Goal: Complete application form

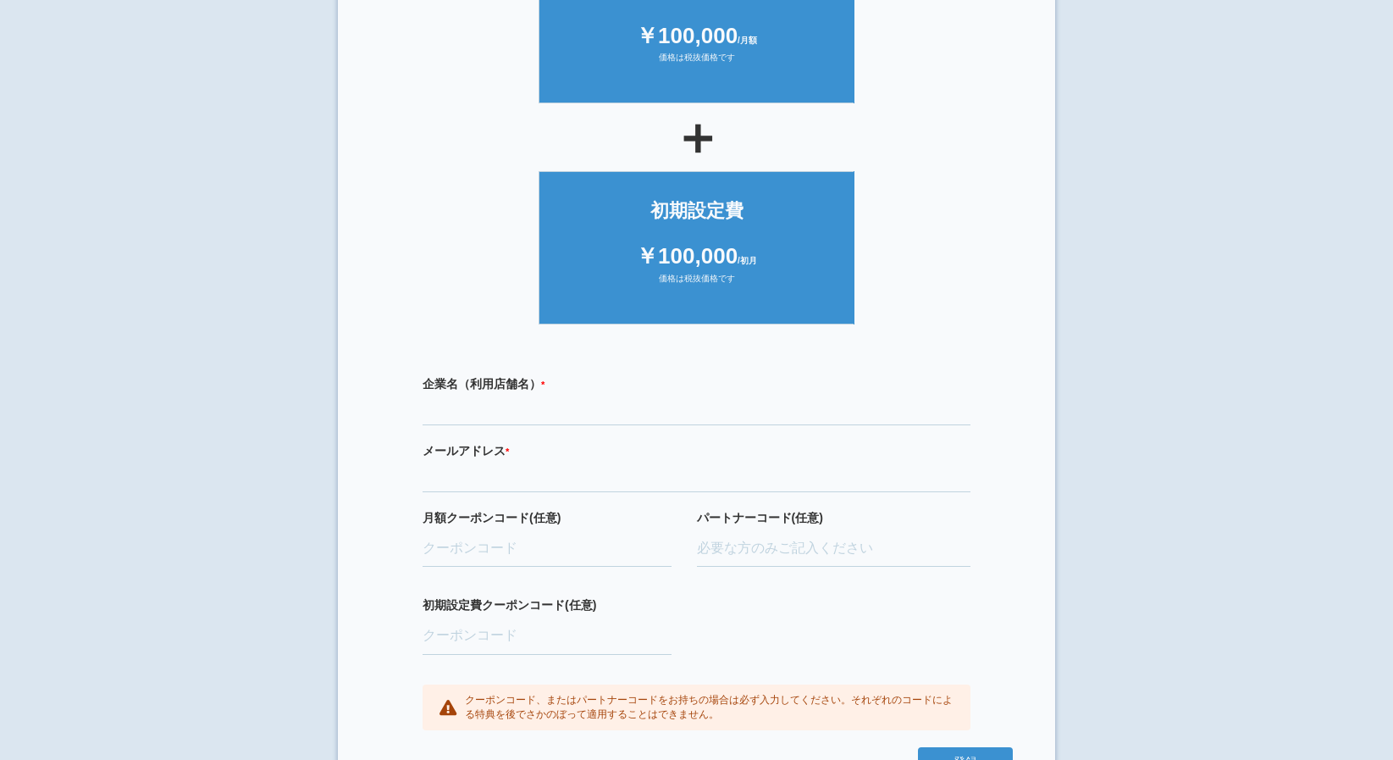
scroll to position [254, 0]
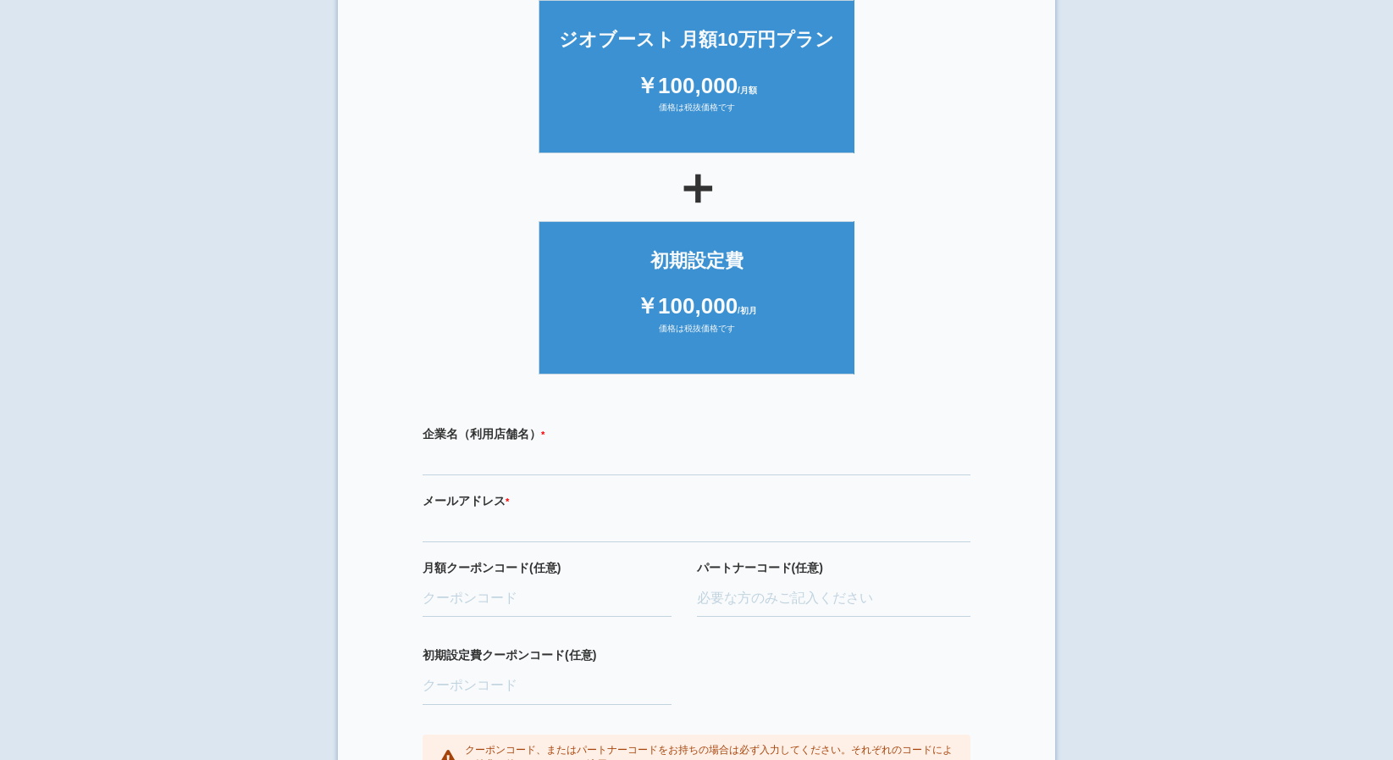
scroll to position [169, 0]
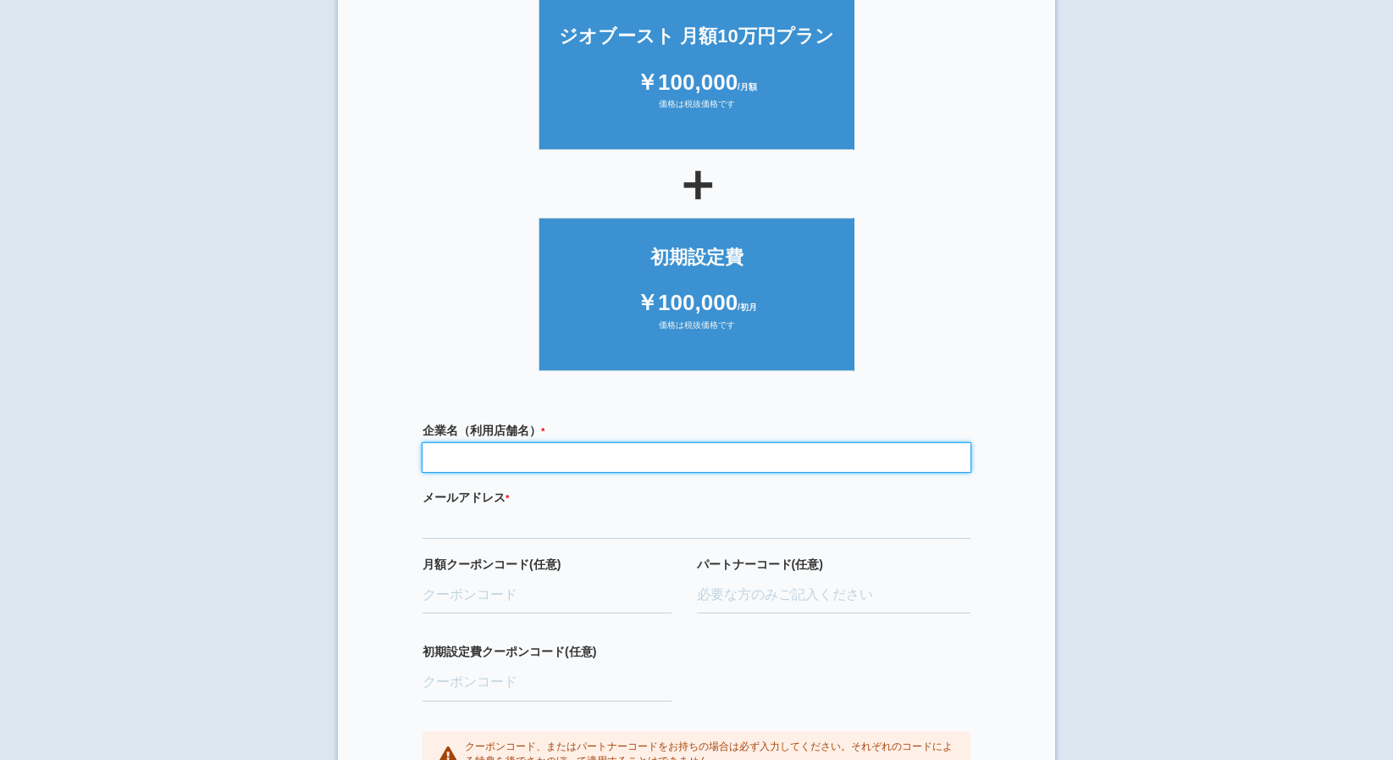
click at [627, 455] on input "text" at bounding box center [697, 457] width 548 height 29
type input "a"
type input "マリン小児・矯正歯科クリニック"
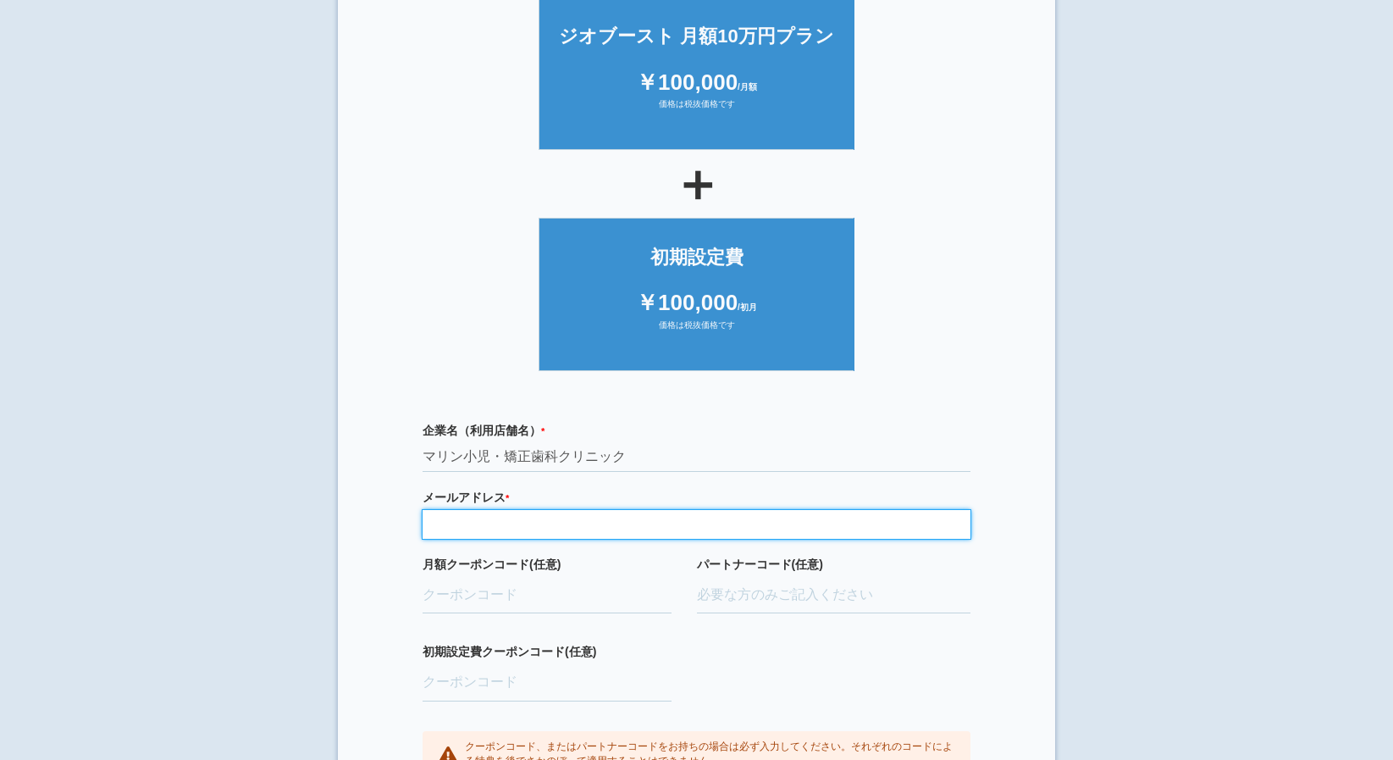
click at [556, 529] on input "email" at bounding box center [697, 524] width 548 height 29
type input "[EMAIL_ADDRESS][DOMAIN_NAME]"
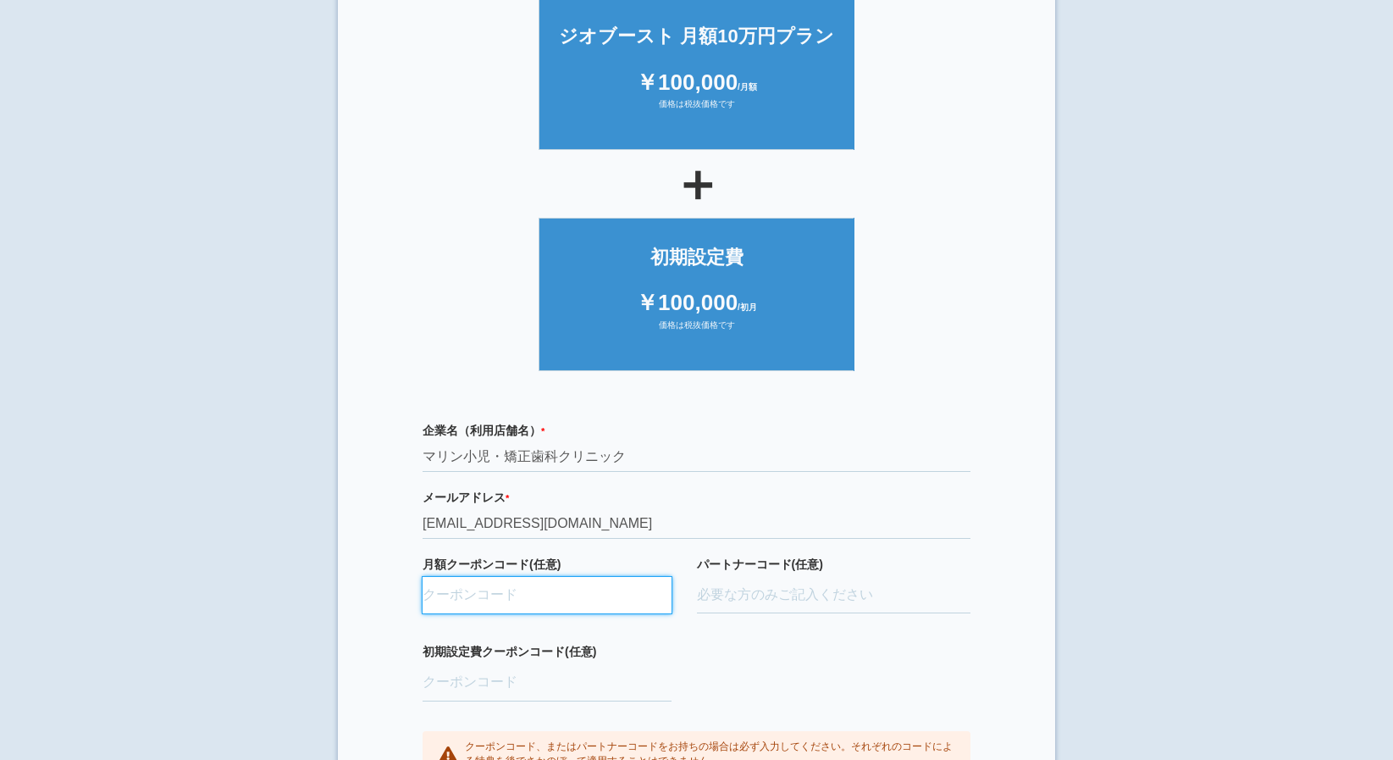
click at [562, 602] on input "月額クーポンコード(任意)" at bounding box center [547, 595] width 249 height 37
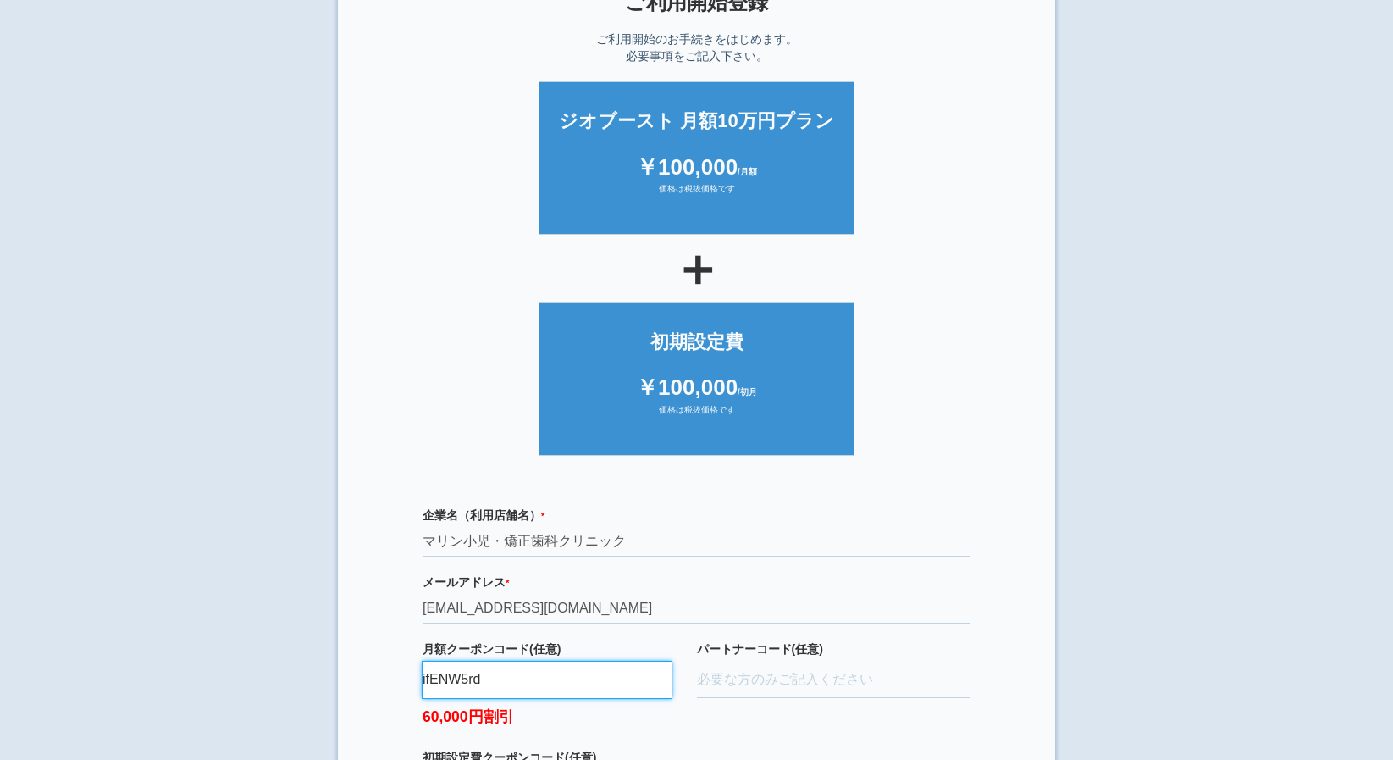
scroll to position [0, 0]
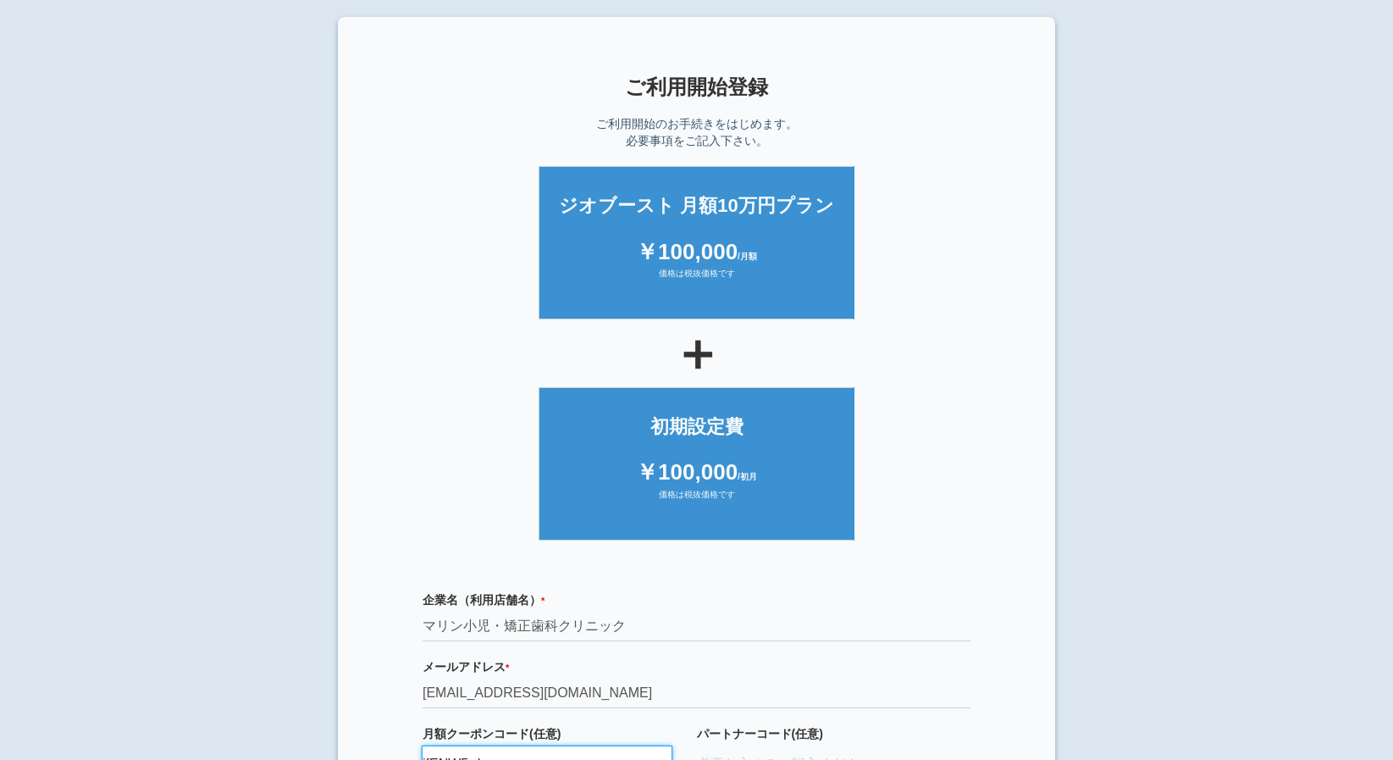
type input "ifENW5rd"
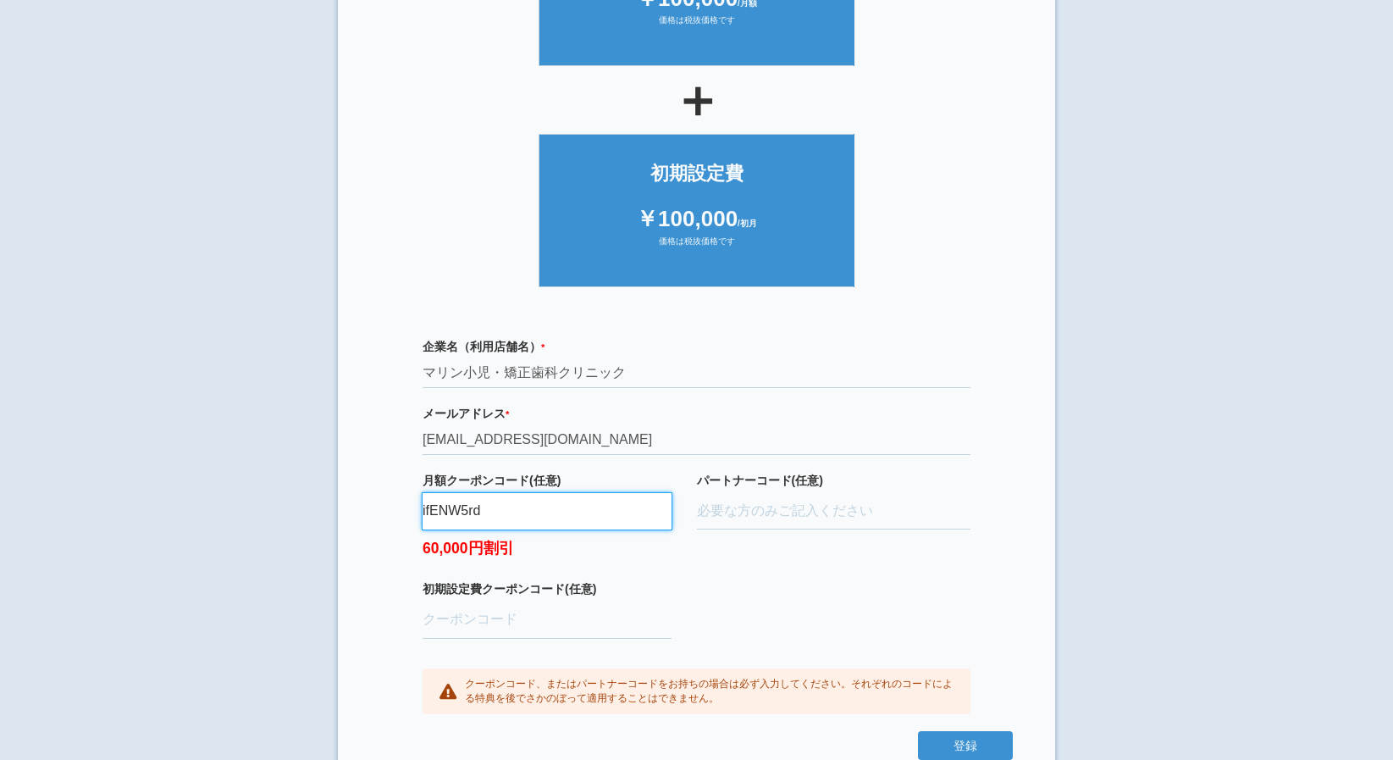
scroll to position [254, 0]
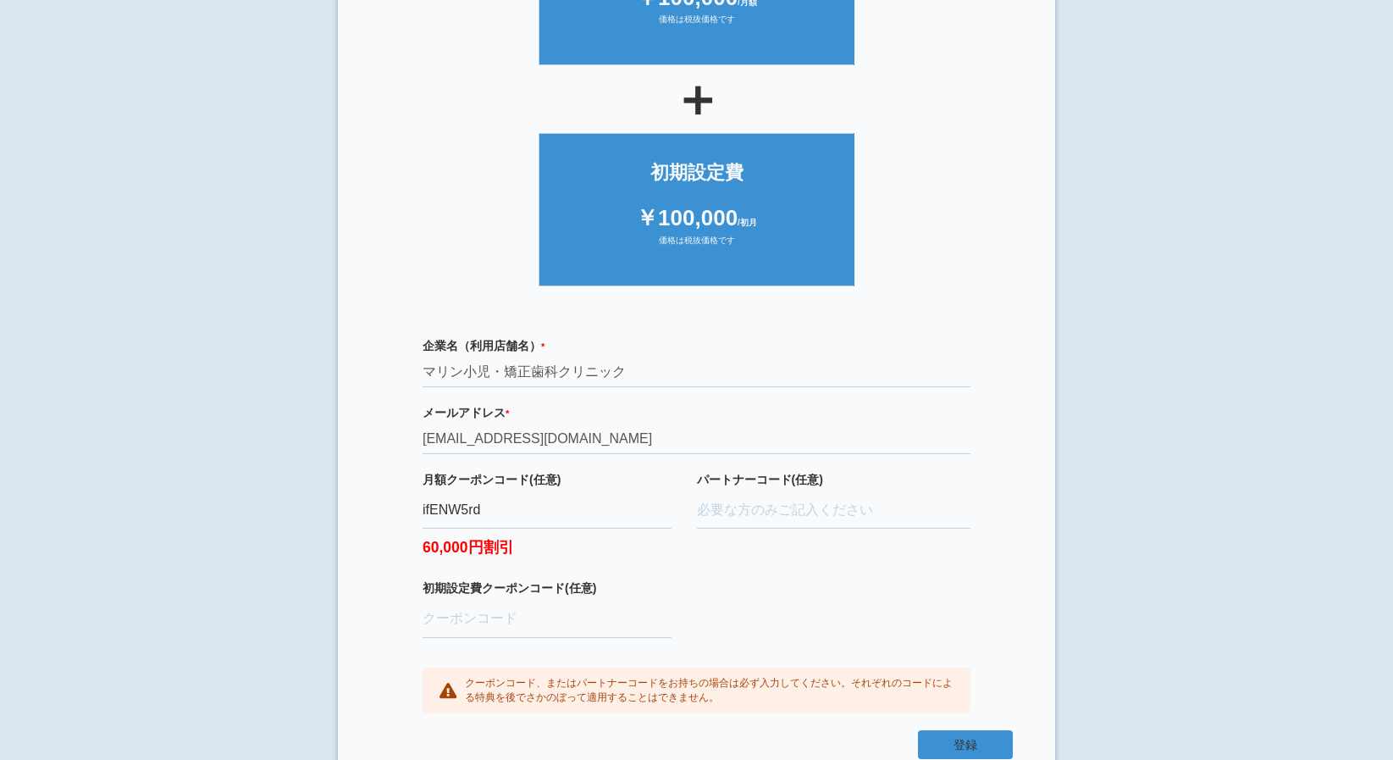
click at [951, 745] on button "登録" at bounding box center [965, 744] width 95 height 29
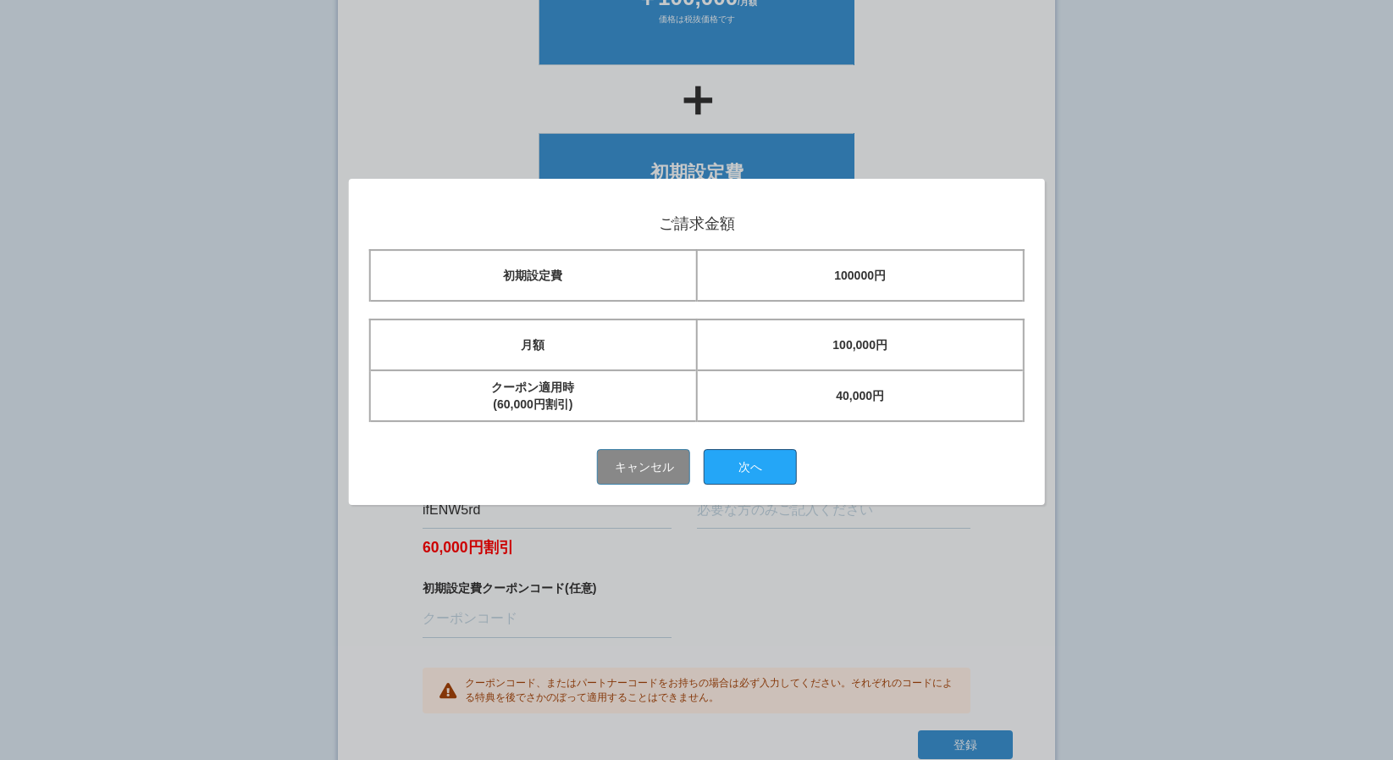
click at [754, 462] on button "次へ" at bounding box center [750, 468] width 93 height 36
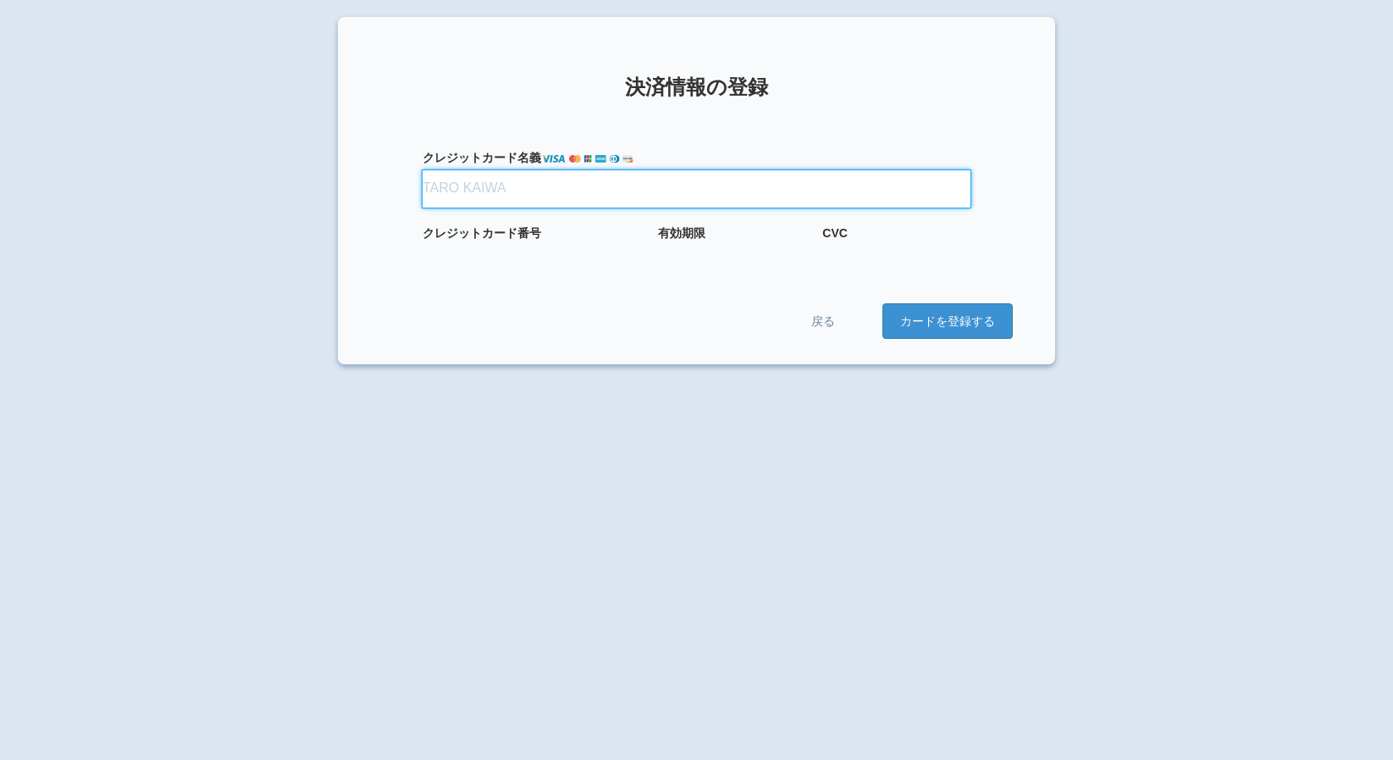
click at [657, 199] on input "クレジット カード名義" at bounding box center [697, 188] width 548 height 37
type input "[PERSON_NAME]"
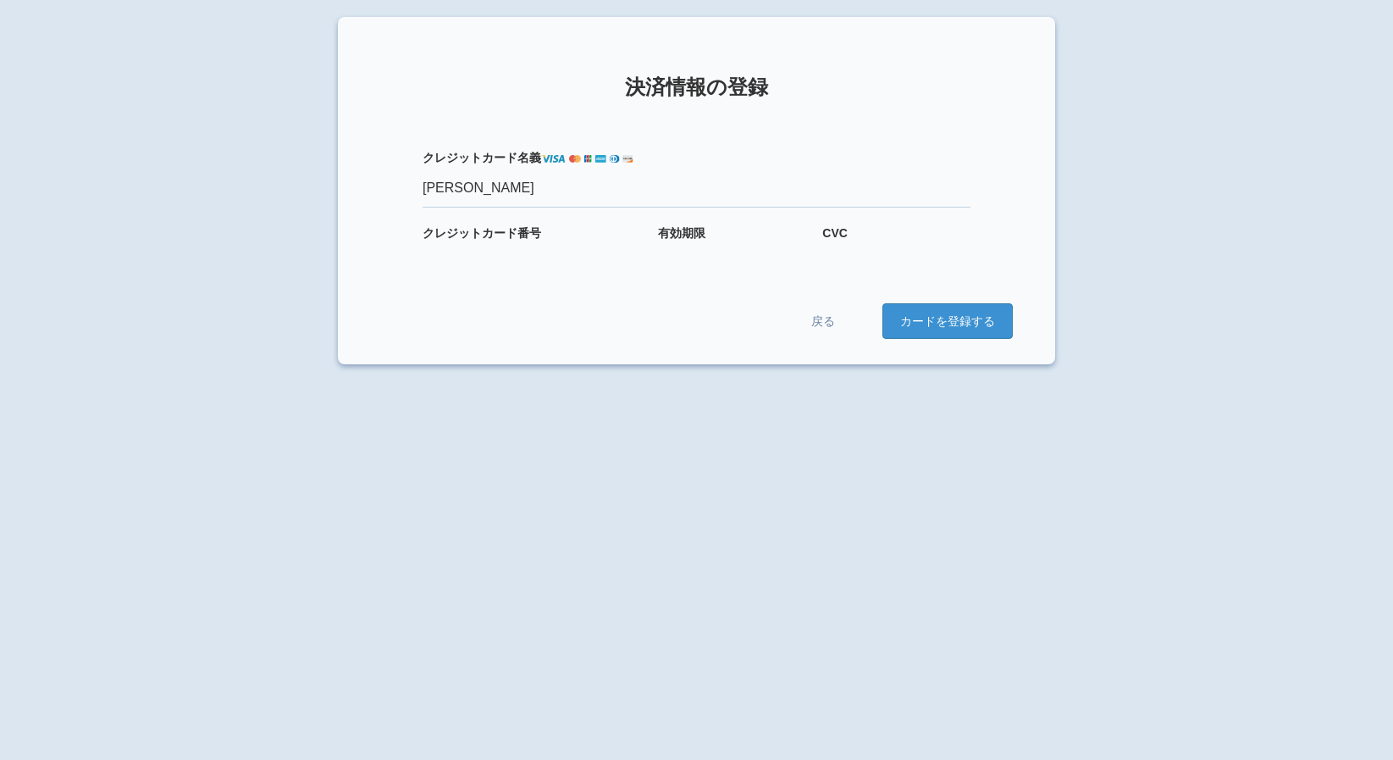
click at [469, 245] on div "クレジット カード番号" at bounding box center [532, 242] width 219 height 36
